Goal: Transaction & Acquisition: Book appointment/travel/reservation

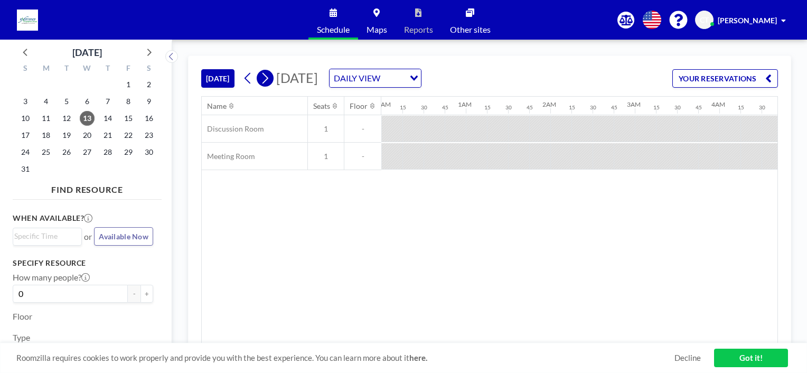
scroll to position [0, 1037]
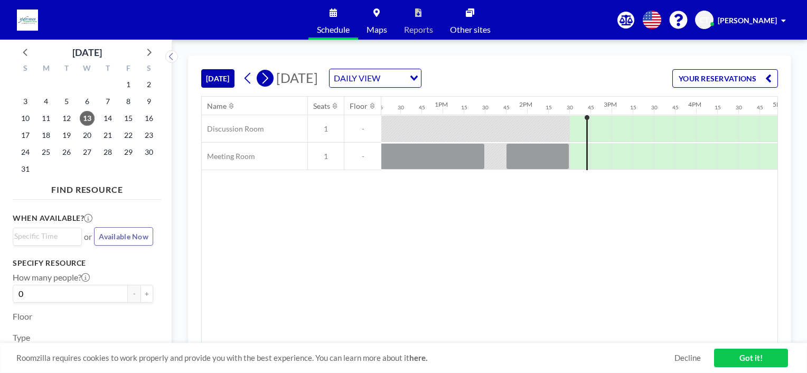
click at [262, 79] on icon at bounding box center [265, 78] width 10 height 16
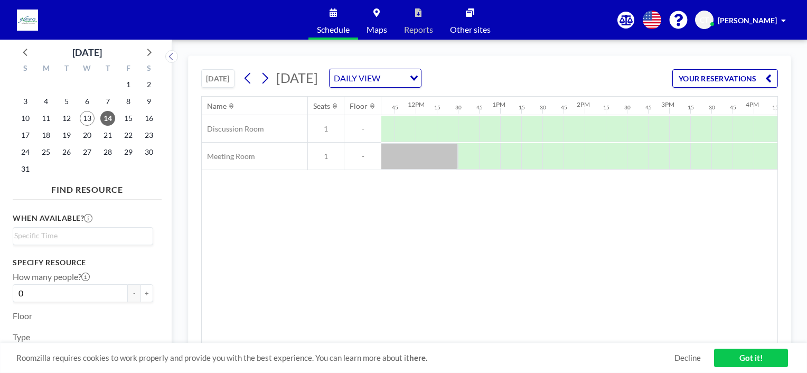
scroll to position [0, 988]
click at [579, 147] on div at bounding box center [586, 156] width 21 height 26
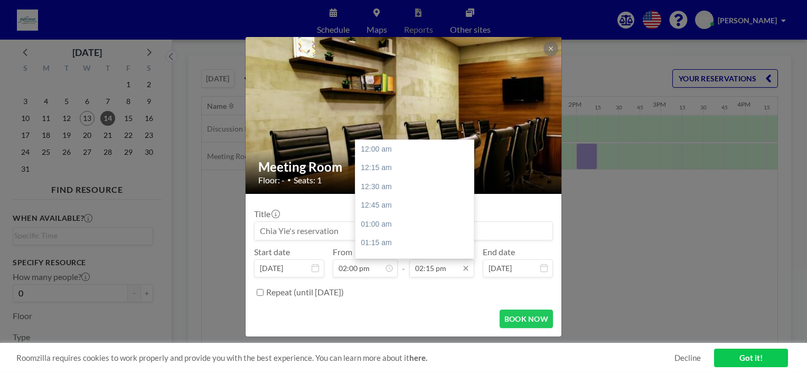
scroll to position [1071, 0]
click at [446, 269] on input "02:15 pm" at bounding box center [441, 268] width 65 height 18
click at [404, 221] on div "06:00 pm" at bounding box center [417, 220] width 124 height 19
type input "06:00 pm"
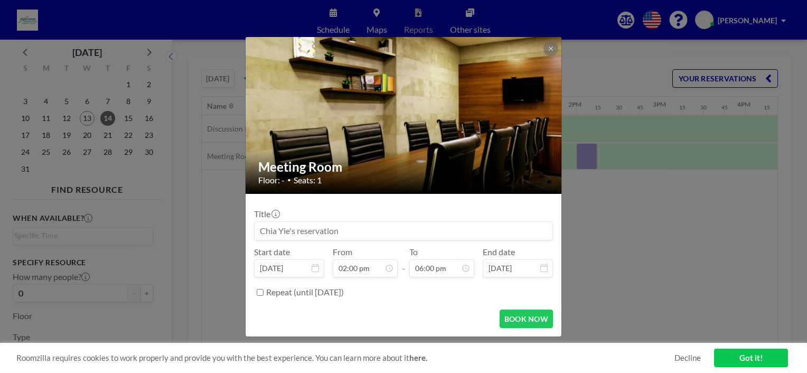
scroll to position [1353, 0]
click at [520, 321] on button "BOOK NOW" at bounding box center [525, 318] width 53 height 18
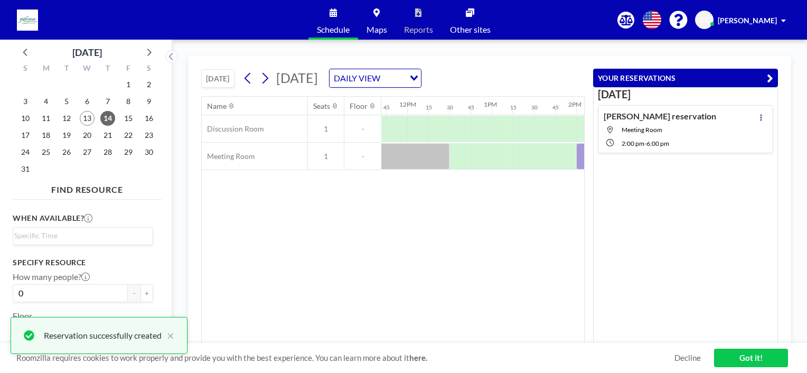
click at [743, 357] on link "Got it!" at bounding box center [751, 357] width 74 height 18
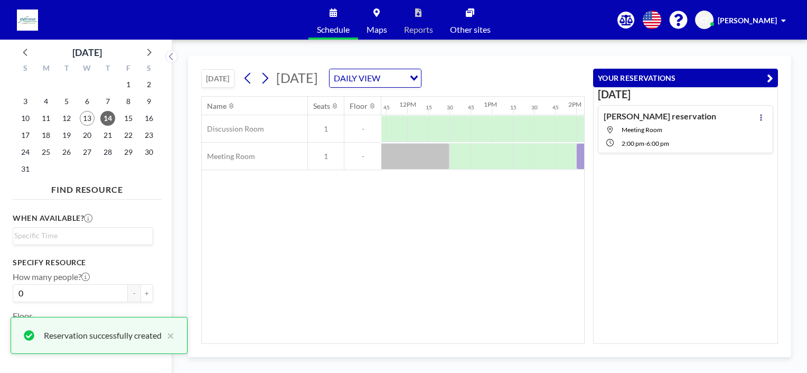
click at [448, 230] on div "Name Seats Floor 12AM 15 30 45 1AM 15 30 45 2AM 15 30 45 3AM 15 30 45 4AM 15 30…" at bounding box center [393, 220] width 382 height 247
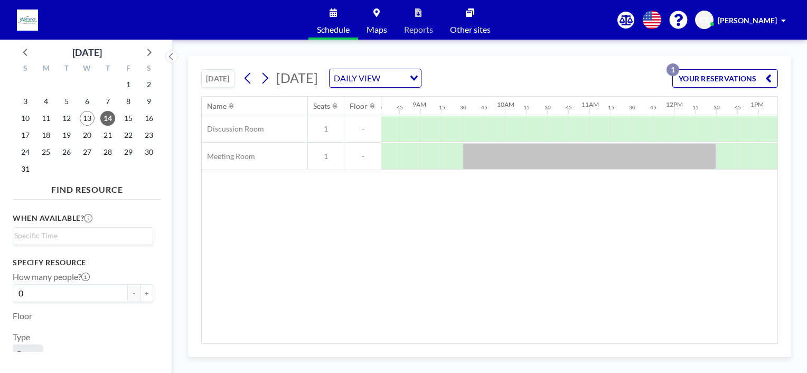
scroll to position [0, 715]
click at [264, 76] on icon at bounding box center [265, 78] width 10 height 16
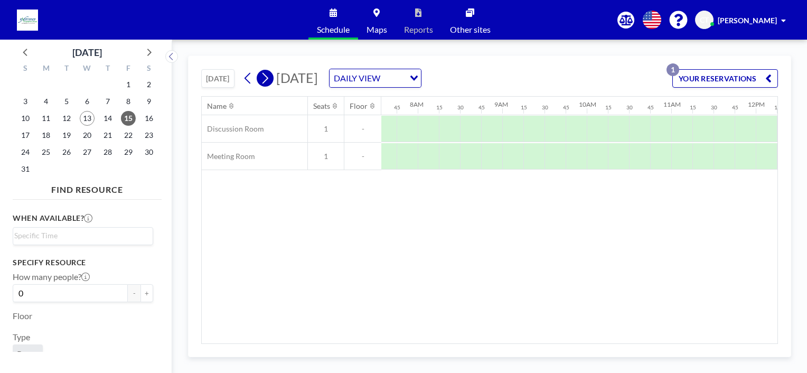
scroll to position [0, 655]
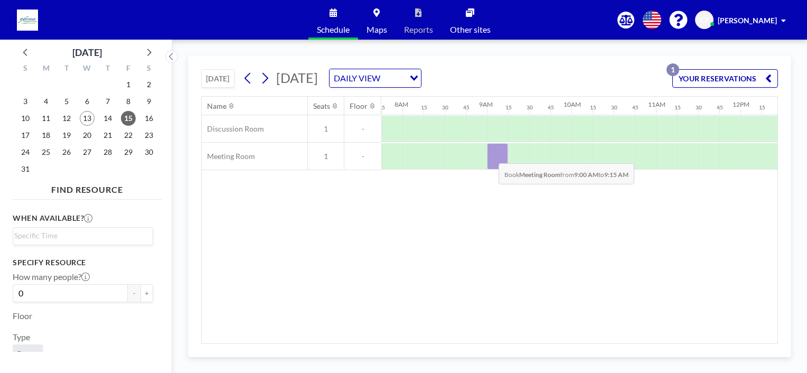
click at [490, 155] on div at bounding box center [497, 156] width 21 height 26
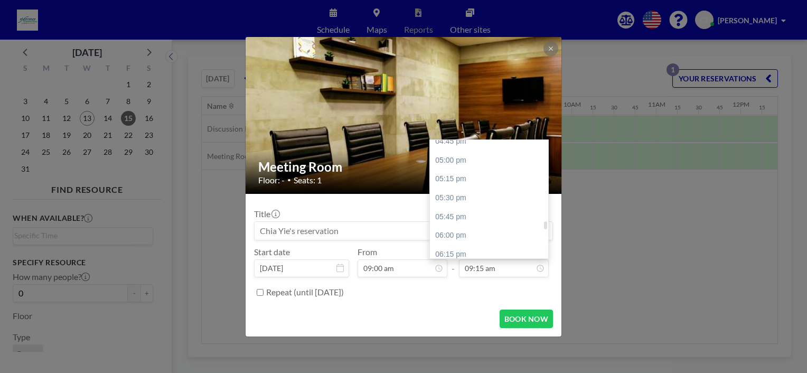
scroll to position [1276, 0]
click at [477, 211] on div "05:45 pm" at bounding box center [492, 208] width 124 height 19
type input "05:45 pm"
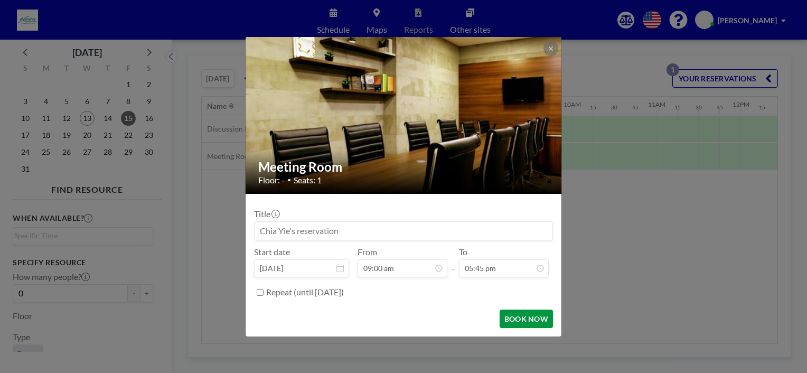
scroll to position [1335, 0]
click at [522, 323] on button "BOOK NOW" at bounding box center [525, 318] width 53 height 18
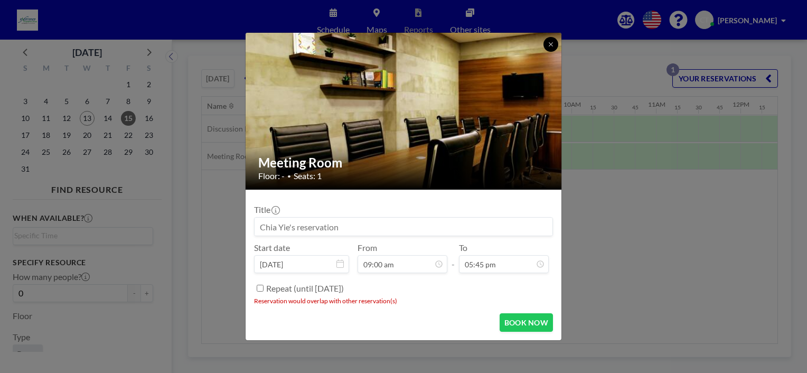
click at [548, 45] on icon at bounding box center [551, 44] width 6 height 6
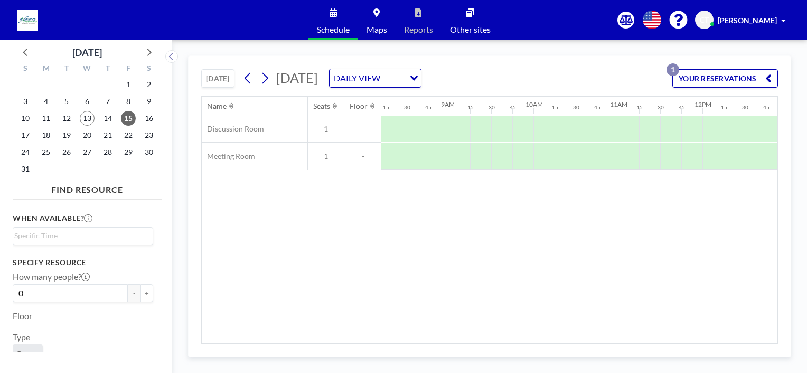
scroll to position [0, 632]
click at [514, 157] on div at bounding box center [520, 156] width 21 height 26
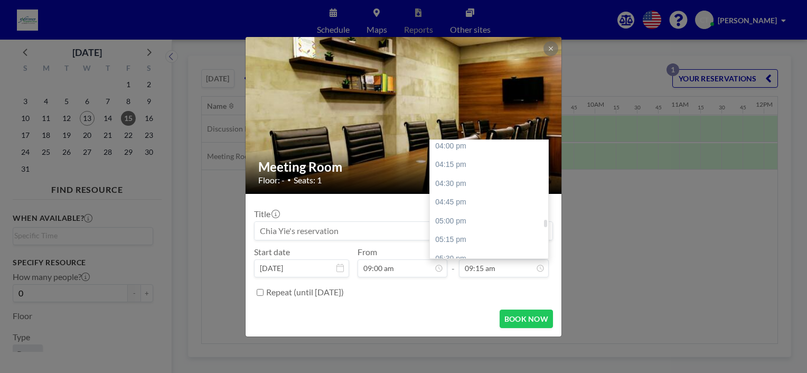
scroll to position [1223, 0]
click at [483, 235] on div "05:30 pm" at bounding box center [492, 241] width 124 height 19
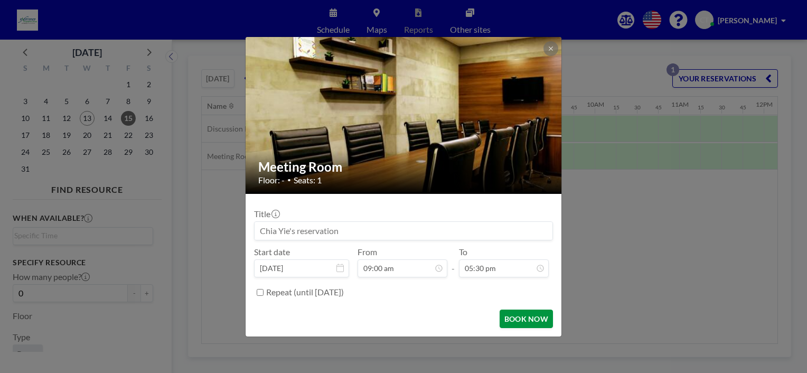
click at [522, 319] on button "BOOK NOW" at bounding box center [525, 318] width 53 height 18
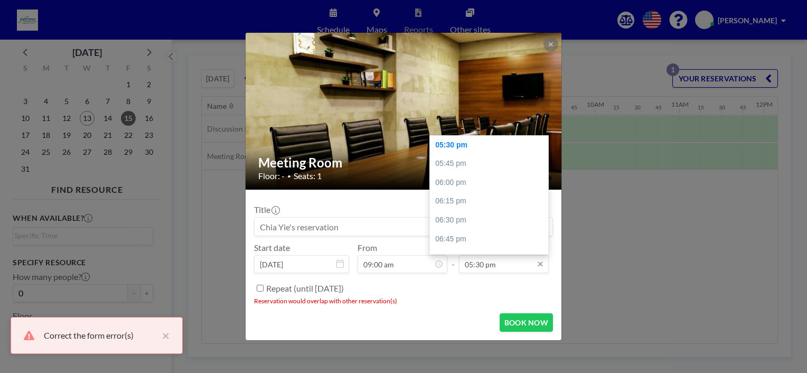
click at [494, 258] on input "05:30 pm" at bounding box center [504, 264] width 90 height 18
click at [477, 185] on div "05:15 pm" at bounding box center [492, 178] width 124 height 19
type input "05:15 pm"
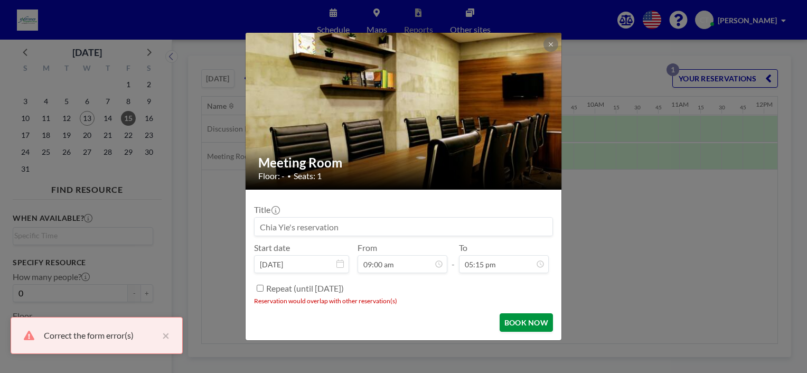
scroll to position [1297, 0]
click at [521, 318] on button "BOOK NOW" at bounding box center [525, 322] width 53 height 18
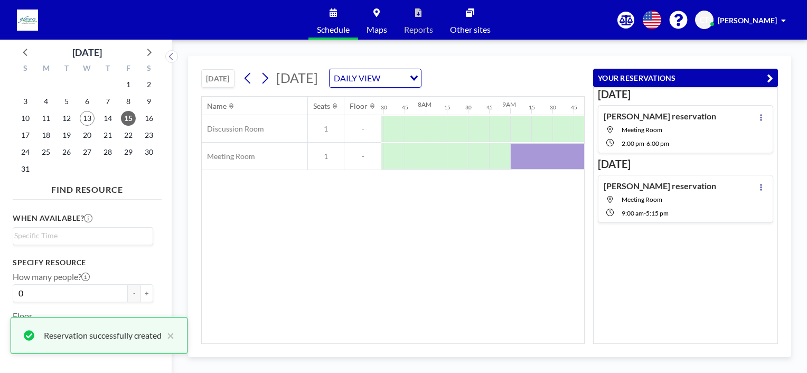
click at [417, 285] on div "Name Seats Floor 12AM 15 30 45 1AM 15 30 45 2AM 15 30 45 3AM 15 30 45 4AM 15 30…" at bounding box center [393, 220] width 382 height 247
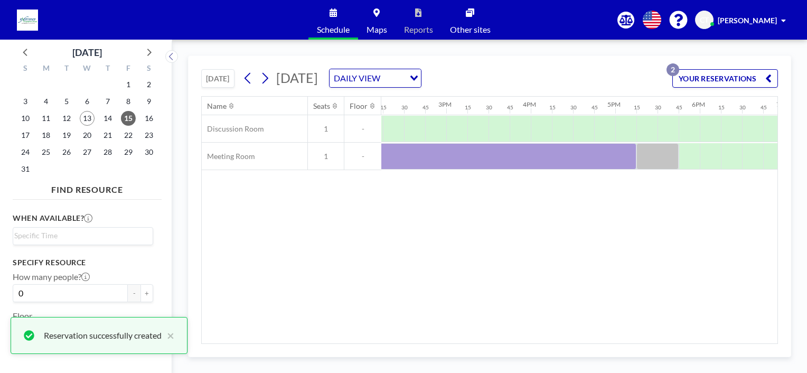
scroll to position [0, 1212]
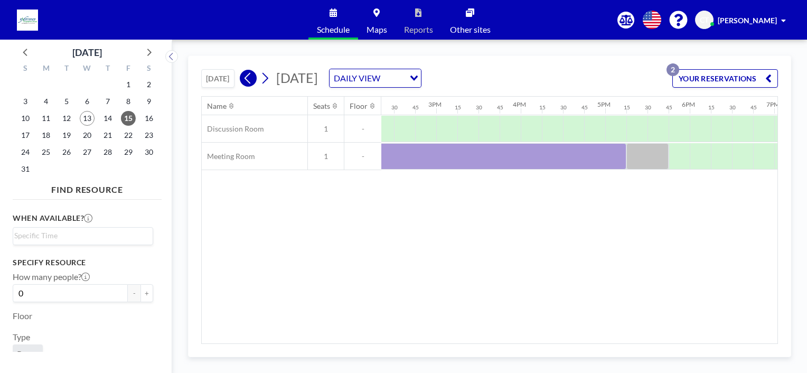
click at [252, 80] on icon at bounding box center [248, 78] width 10 height 16
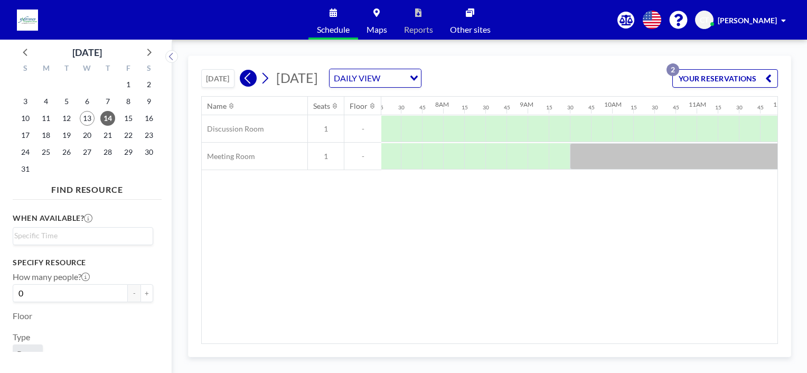
scroll to position [0, 655]
click at [251, 80] on icon at bounding box center [248, 78] width 10 height 16
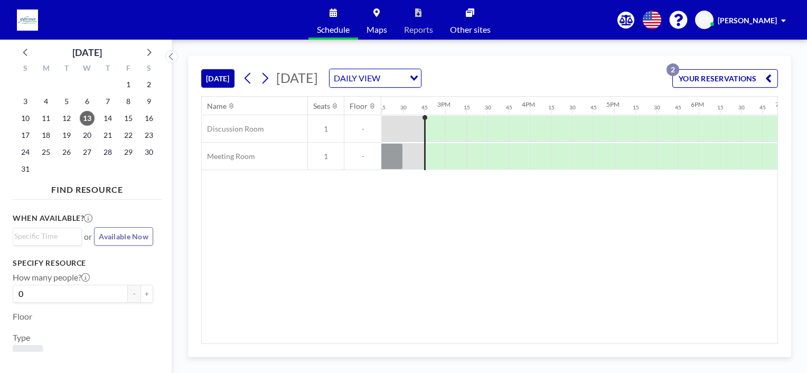
scroll to position [0, 1221]
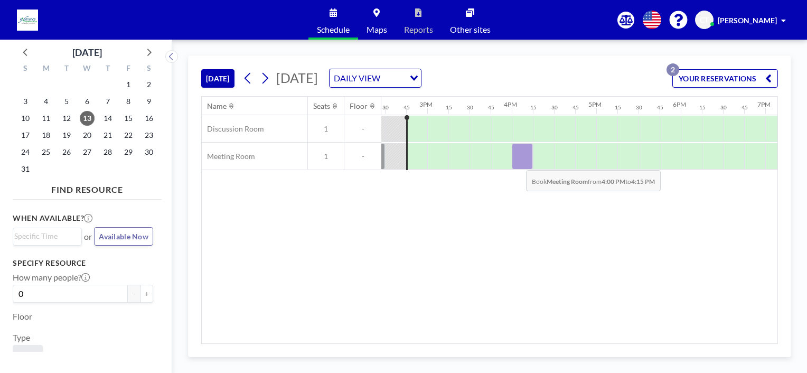
click at [517, 162] on div at bounding box center [522, 156] width 21 height 26
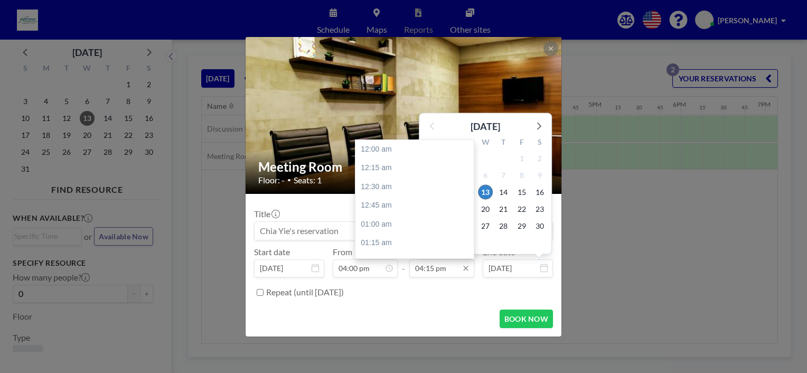
scroll to position [1222, 0]
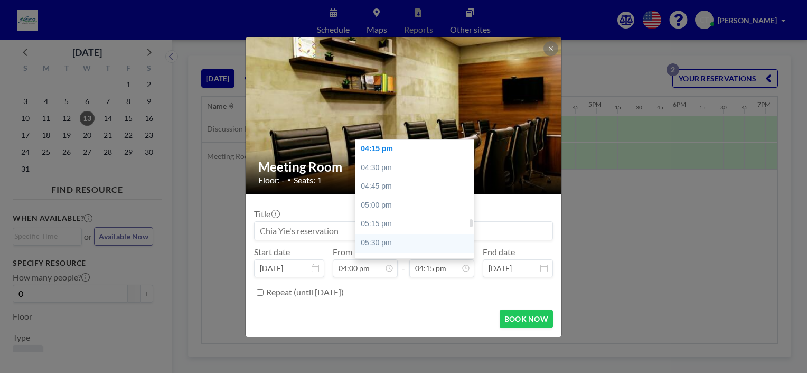
click at [403, 238] on div "05:30 pm" at bounding box center [417, 242] width 124 height 19
type input "05:30 pm"
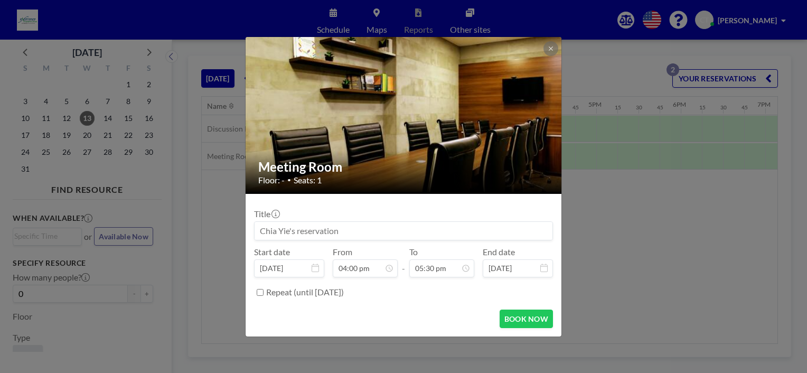
scroll to position [1316, 0]
click at [526, 318] on button "BOOK NOW" at bounding box center [525, 318] width 53 height 18
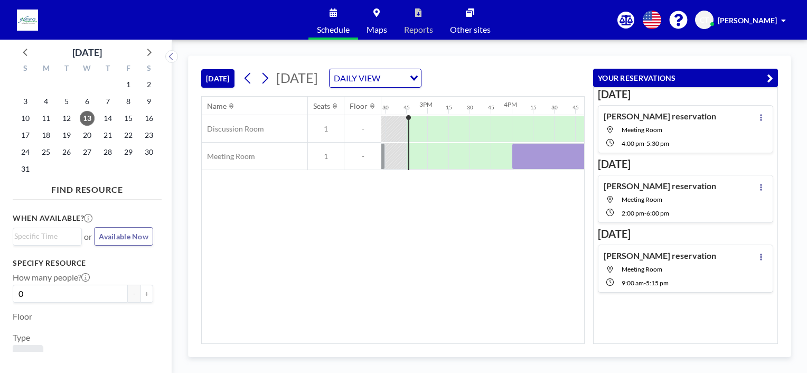
click at [372, 232] on div "Name Seats Floor 12AM 15 30 45 1AM 15 30 45 2AM 15 30 45 3AM 15 30 45 4AM 15 30…" at bounding box center [393, 220] width 382 height 247
click at [401, 260] on div "Name Seats Floor 12AM 15 30 45 1AM 15 30 45 2AM 15 30 45 3AM 15 30 45 4AM 15 30…" at bounding box center [393, 220] width 382 height 247
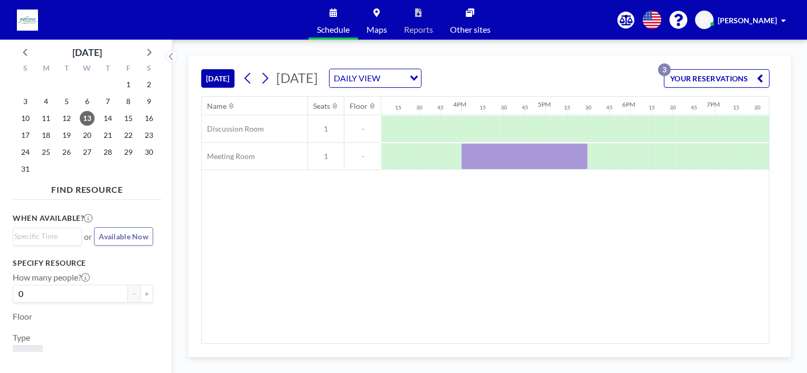
scroll to position [0, 1277]
drag, startPoint x: 425, startPoint y: 343, endPoint x: 438, endPoint y: 343, distance: 13.2
click at [438, 343] on div "Name Seats Floor 12AM 15 30 45 1AM 15 30 45 2AM 15 30 45 3AM 15 30 45 4AM 15 30…" at bounding box center [489, 220] width 577 height 248
click at [267, 78] on icon at bounding box center [265, 78] width 10 height 16
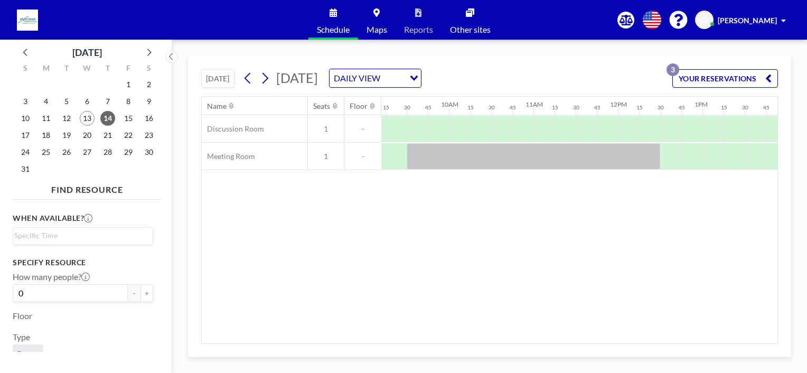
scroll to position [0, 710]
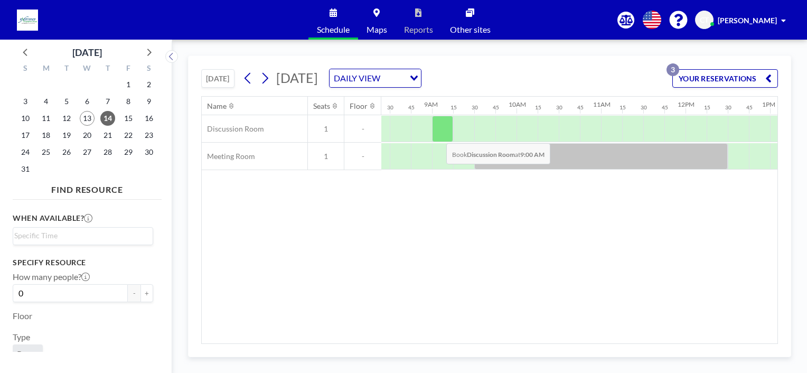
click at [438, 135] on div at bounding box center [442, 129] width 21 height 26
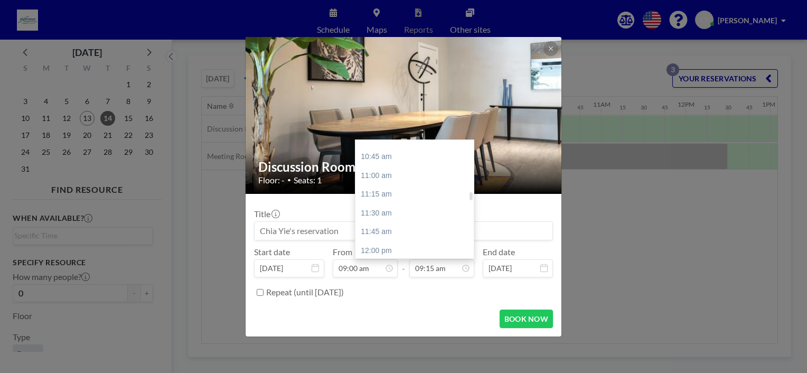
scroll to position [853, 0]
click at [413, 215] on div "12:15 pm" at bounding box center [417, 217] width 124 height 19
type input "12:15 pm"
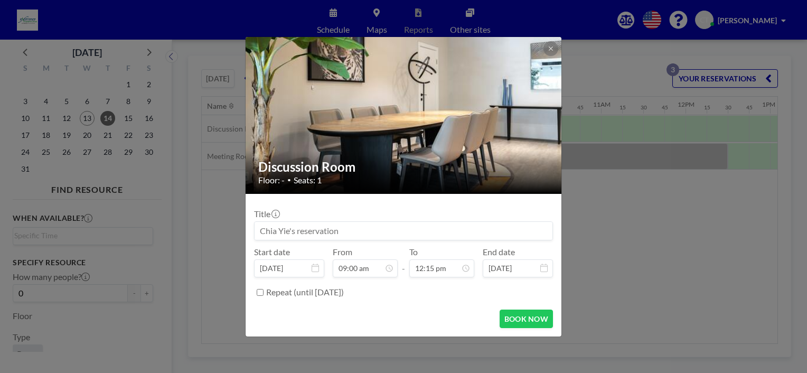
scroll to position [921, 0]
click at [524, 317] on button "BOOK NOW" at bounding box center [525, 318] width 53 height 18
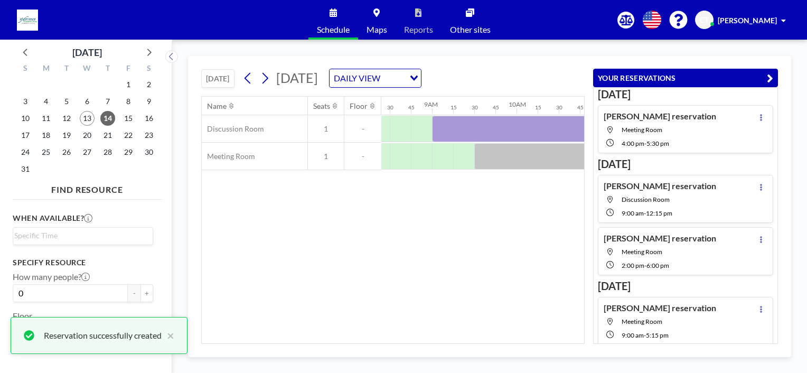
click at [494, 239] on div "Name Seats Floor 12AM 15 30 45 1AM 15 30 45 2AM 15 30 45 3AM 15 30 45 4AM 15 30…" at bounding box center [393, 220] width 382 height 247
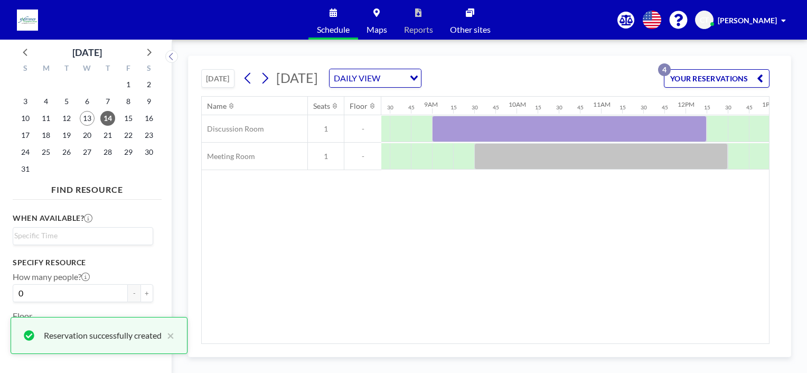
scroll to position [0, 1019]
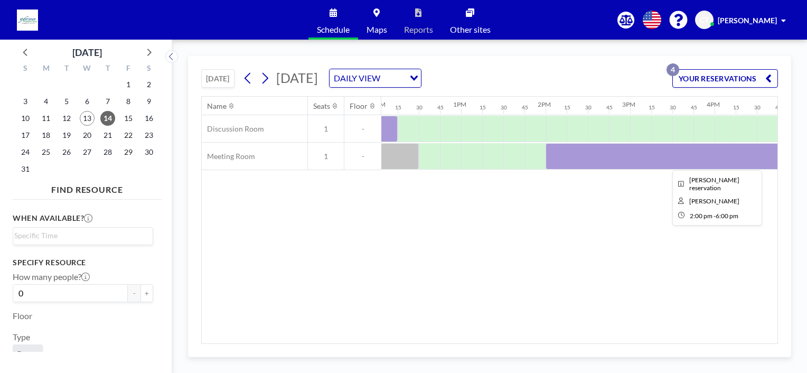
click at [569, 160] on div at bounding box center [714, 156] width 338 height 26
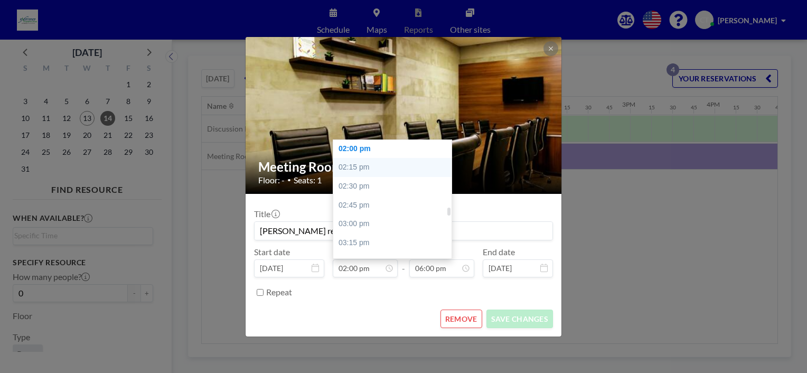
scroll to position [1000, 0]
click at [367, 171] on div "01:30 pm" at bounding box center [395, 164] width 124 height 19
type input "01:30 pm"
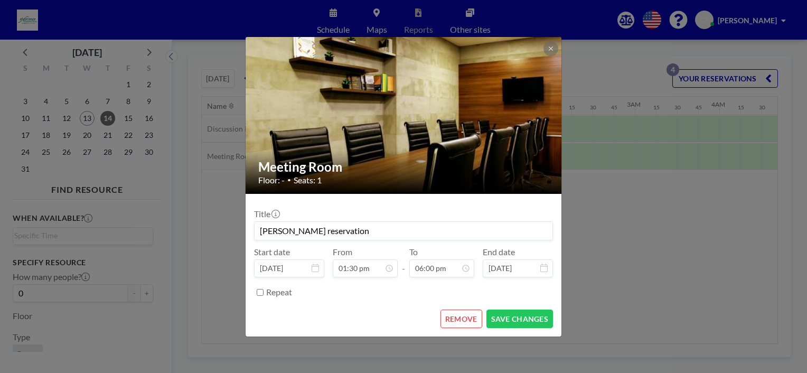
scroll to position [1353, 0]
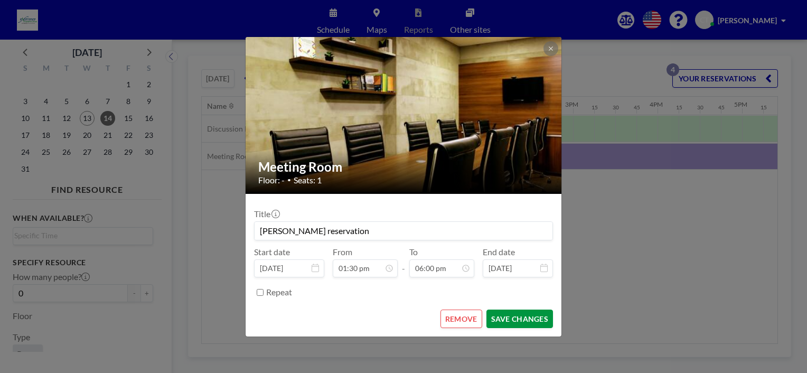
click at [511, 314] on button "SAVE CHANGES" at bounding box center [519, 318] width 67 height 18
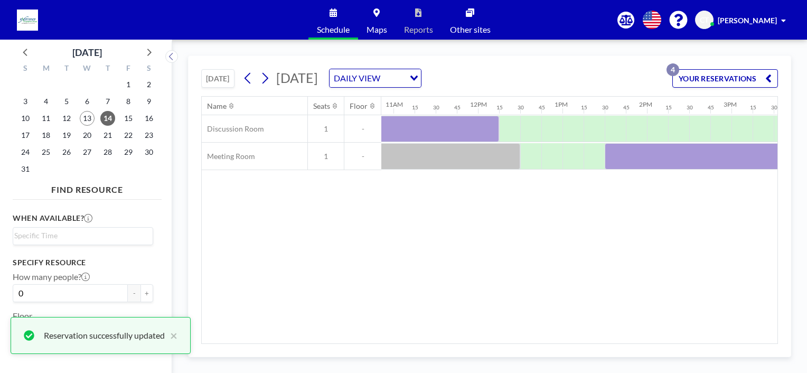
scroll to position [0, 742]
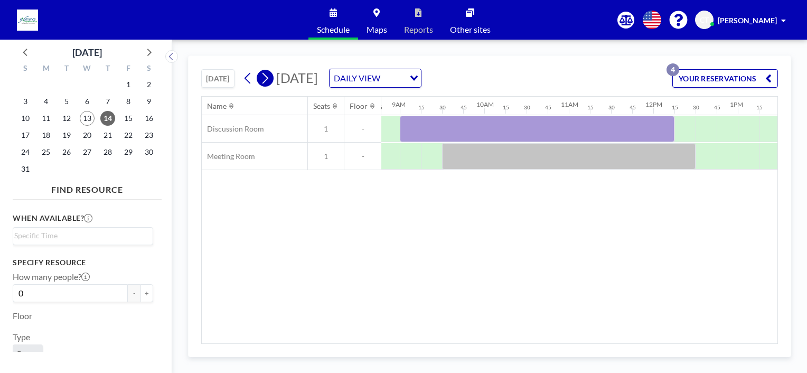
click at [262, 78] on icon at bounding box center [265, 78] width 10 height 16
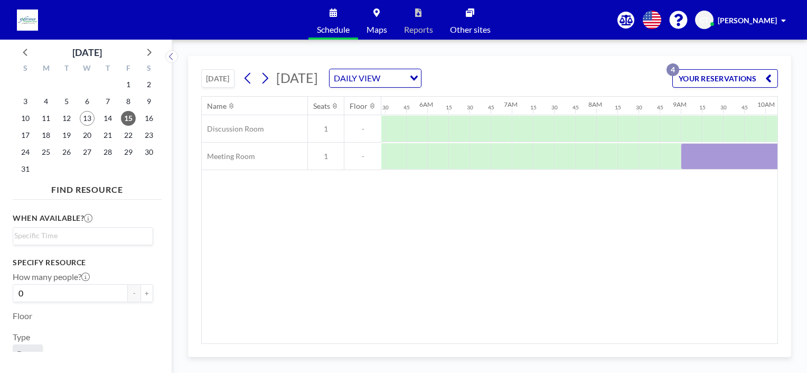
scroll to position [0, 674]
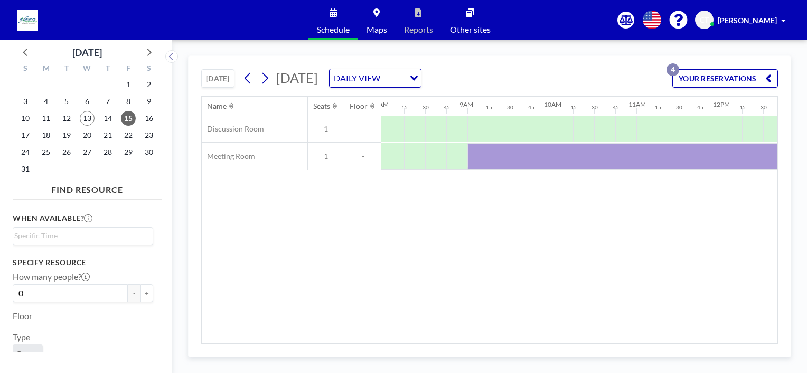
click at [431, 257] on div "Name Seats Floor 12AM 15 30 45 1AM 15 30 45 2AM 15 30 45 3AM 15 30 45 4AM 15 30…" at bounding box center [490, 220] width 576 height 247
click at [229, 78] on button "[DATE]" at bounding box center [217, 78] width 33 height 18
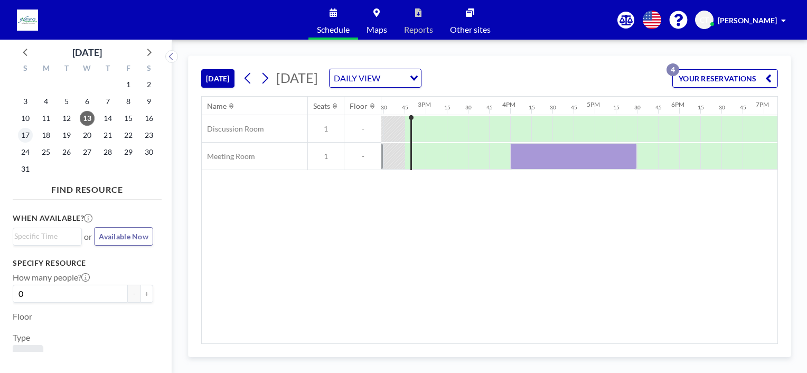
scroll to position [0, 1225]
click at [43, 135] on span "18" at bounding box center [46, 135] width 15 height 15
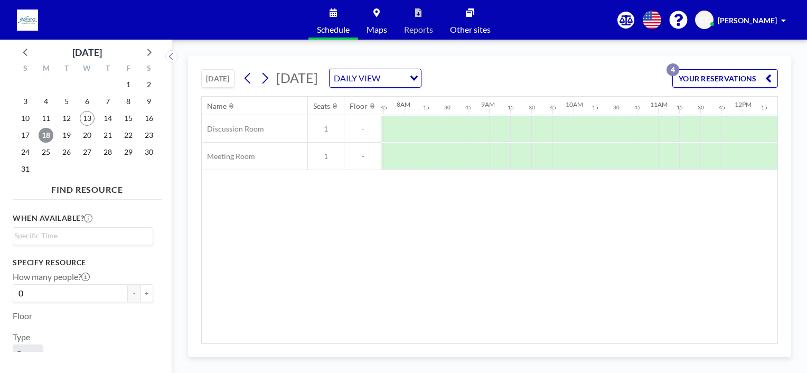
scroll to position [0, 655]
click at [491, 156] on div at bounding box center [497, 156] width 21 height 26
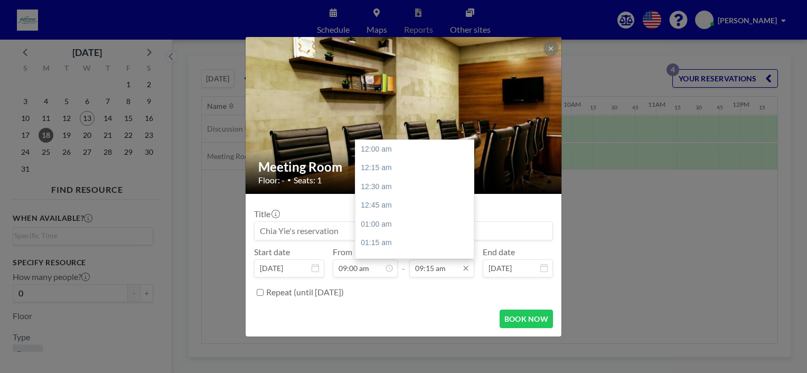
scroll to position [695, 0]
click at [439, 272] on input "09:15 am" at bounding box center [441, 268] width 65 height 18
click at [431, 219] on div "06:00 pm" at bounding box center [417, 226] width 124 height 19
type input "06:00 pm"
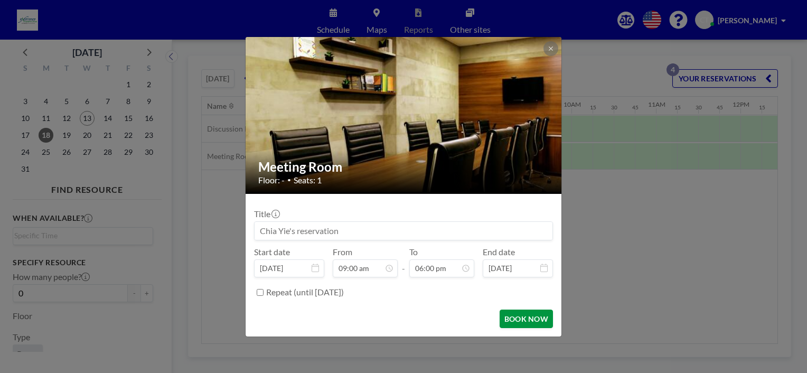
click at [532, 319] on button "BOOK NOW" at bounding box center [525, 318] width 53 height 18
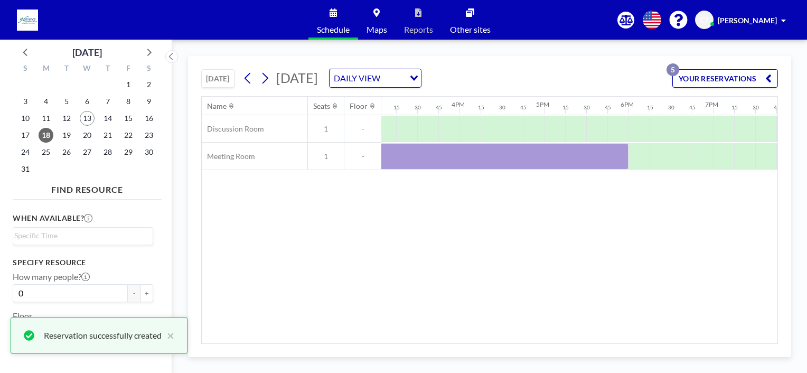
scroll to position [0, 1300]
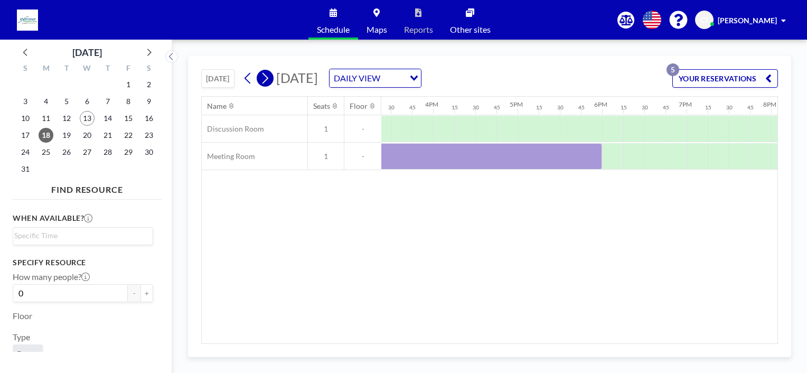
click at [268, 78] on icon at bounding box center [265, 78] width 10 height 16
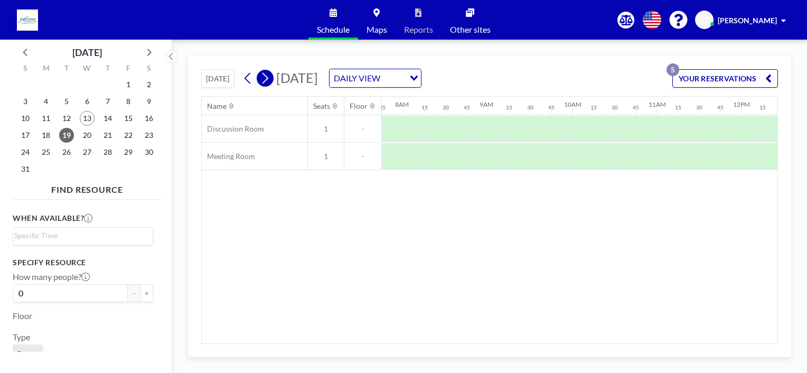
scroll to position [0, 655]
click at [488, 207] on div "Name Seats Floor 12AM 15 30 45 1AM 15 30 45 2AM 15 30 45 3AM 15 30 45 4AM 15 30…" at bounding box center [490, 220] width 576 height 247
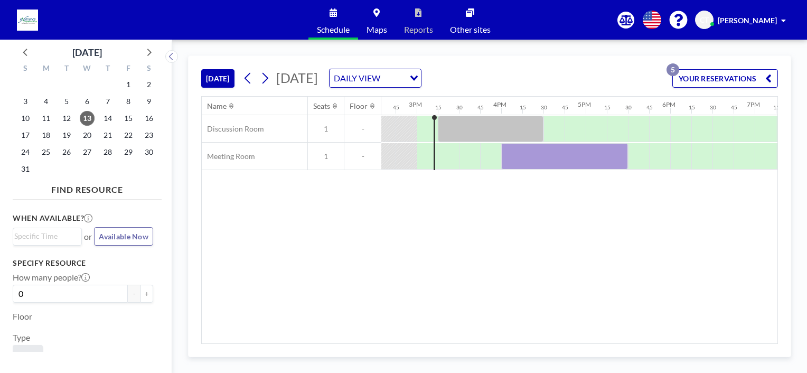
scroll to position [0, 1246]
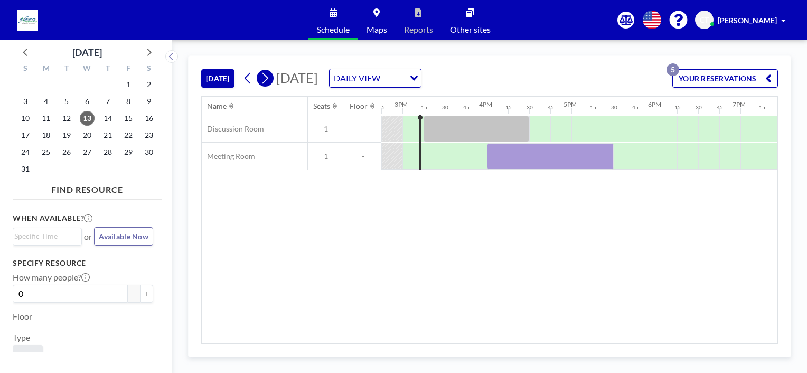
click at [268, 80] on icon at bounding box center [265, 78] width 10 height 16
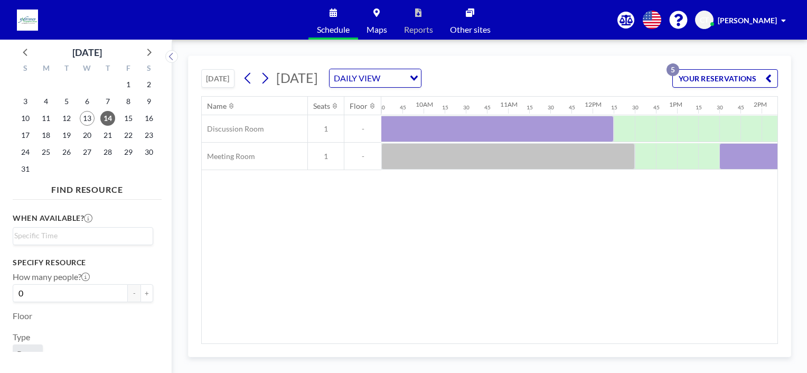
scroll to position [0, 619]
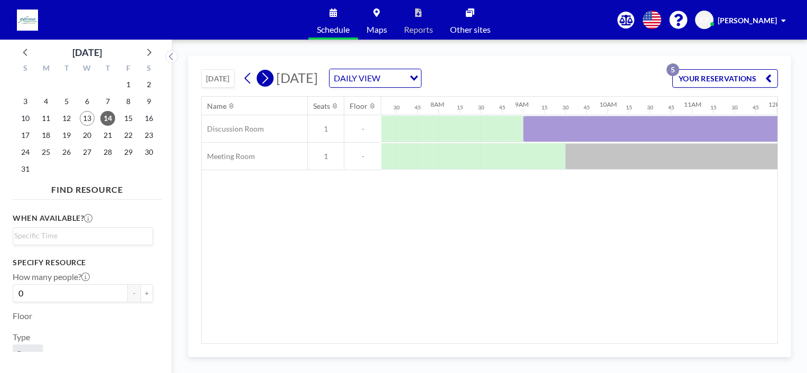
click at [268, 83] on icon at bounding box center [265, 78] width 10 height 16
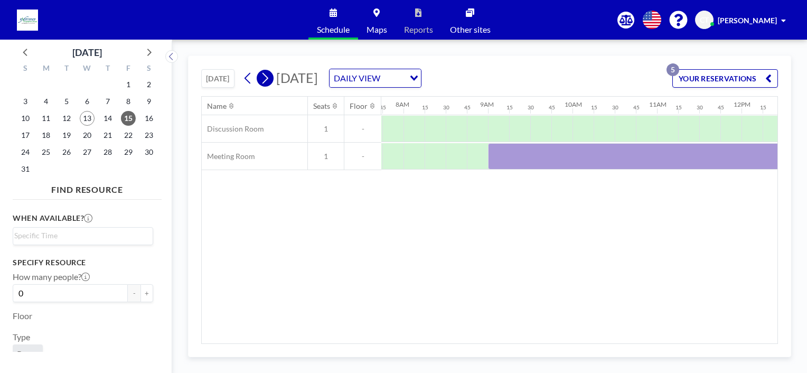
scroll to position [0, 655]
click at [246, 79] on icon at bounding box center [248, 78] width 10 height 16
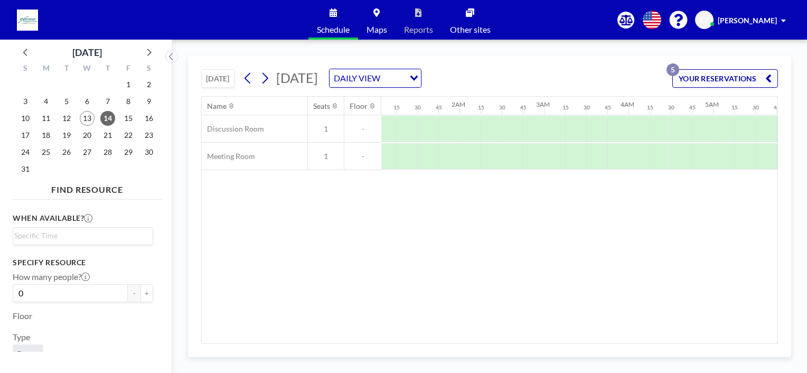
scroll to position [0, 455]
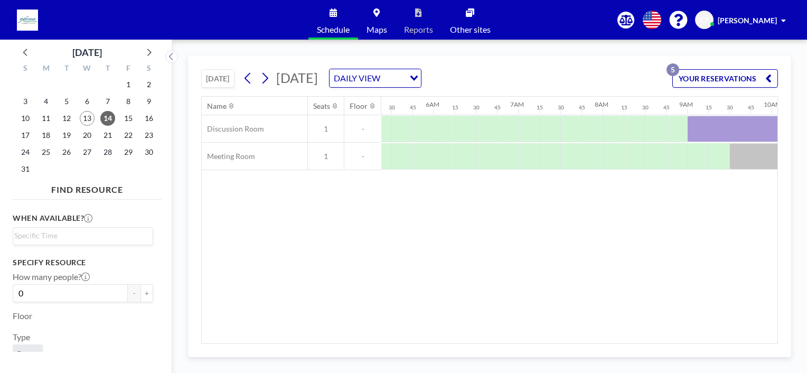
click at [224, 80] on button "[DATE]" at bounding box center [217, 78] width 33 height 18
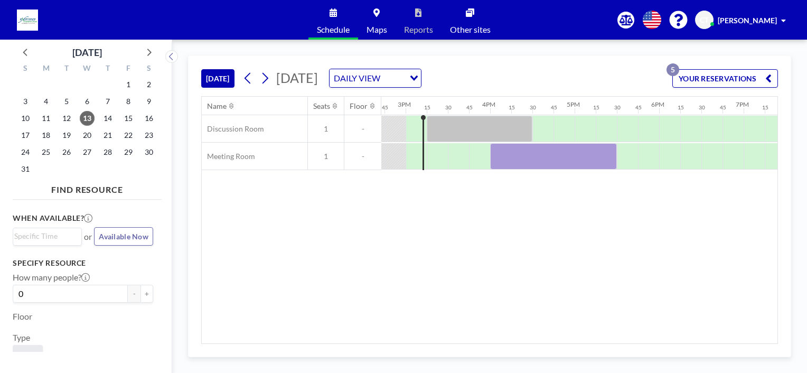
scroll to position [0, 1246]
